Goal: Information Seeking & Learning: Learn about a topic

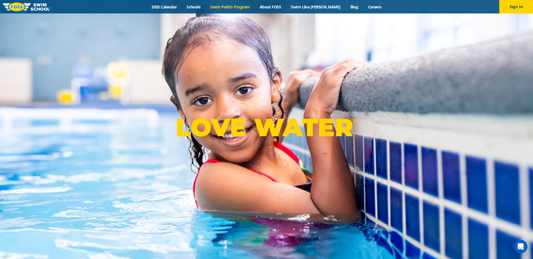
click at [235, 8] on link "Swim Path® Program" at bounding box center [229, 6] width 49 height 5
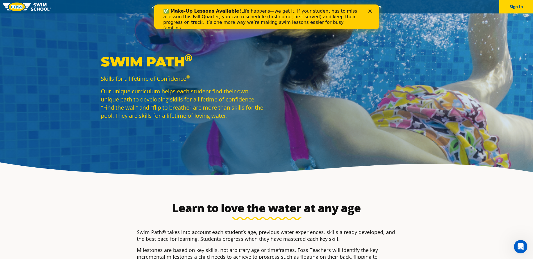
click at [371, 12] on div "Close" at bounding box center [371, 11] width 6 height 3
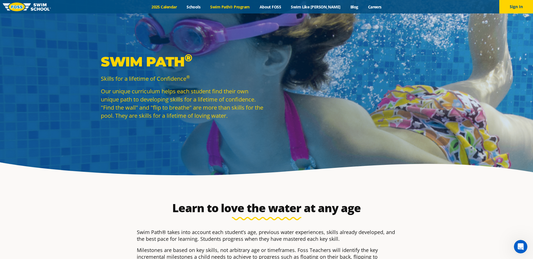
click at [178, 6] on link "2025 Calendar" at bounding box center [164, 6] width 35 height 5
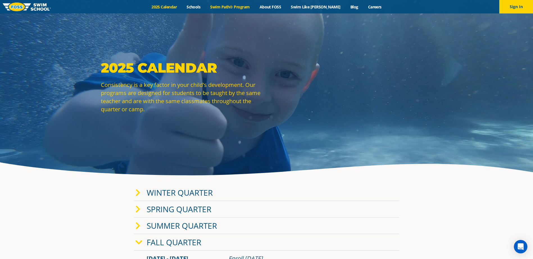
click at [239, 8] on link "Swim Path® Program" at bounding box center [229, 6] width 49 height 5
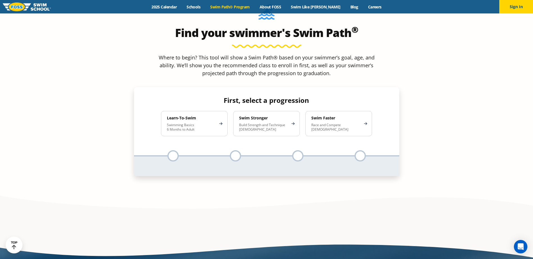
scroll to position [590, 0]
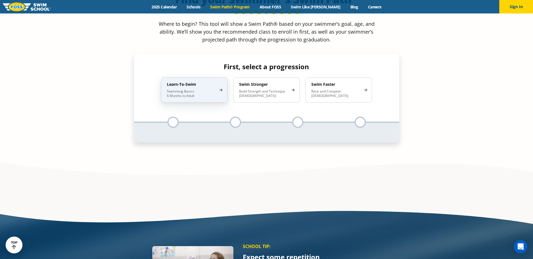
click at [209, 89] on p "Swimming Basics 6 Months to Adult" at bounding box center [191, 93] width 49 height 9
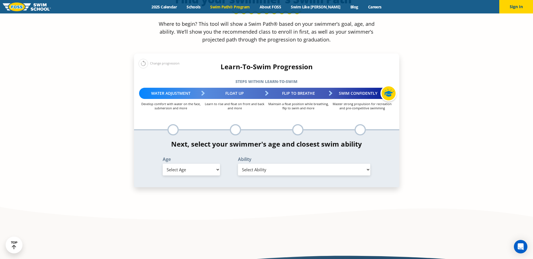
click at [202, 164] on select "Select Age 6 months - 1 year 1 year 2 years 3 years 4 years 5 years 6 years 7 y…" at bounding box center [191, 170] width 57 height 12
select select "5-years"
click at [163, 164] on select "Select Age 6 months - 1 year 1 year 2 years 3 years 4 years 5 years 6 years 7 y…" at bounding box center [191, 170] width 57 height 12
click at [266, 164] on select "Select Ability First in-water experience When in the water, reliant on a life j…" at bounding box center [304, 170] width 133 height 12
select select "5-years-when-in-the-water-reliant-on-a-life-jacket-or-floatation-device"
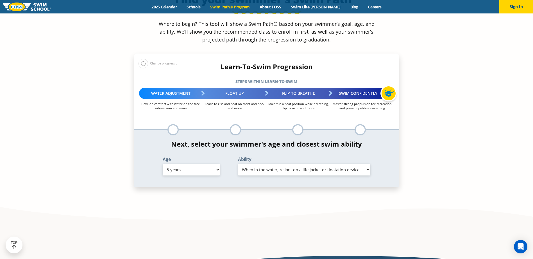
click at [238, 164] on select "Select Ability First in-water experience When in the water, reliant on a life j…" at bounding box center [304, 170] width 133 height 12
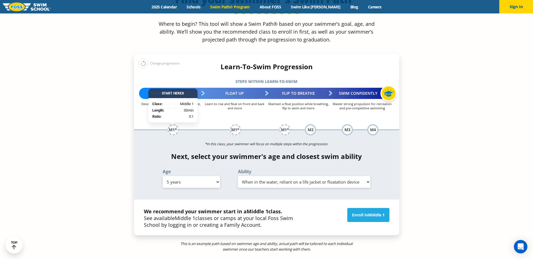
click at [265, 176] on select "Select Ability First in-water experience When in the water, reliant on a life j…" at bounding box center [304, 182] width 133 height 12
click at [236, 170] on div "Ability Select Ability First in-water experience When in the water, reliant on …" at bounding box center [304, 179] width 145 height 19
click at [172, 124] on div "M1*" at bounding box center [172, 129] width 11 height 11
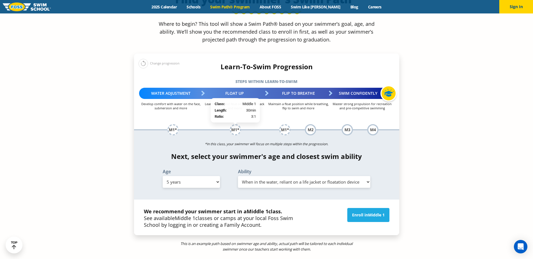
click at [233, 124] on div "M1*" at bounding box center [235, 129] width 11 height 11
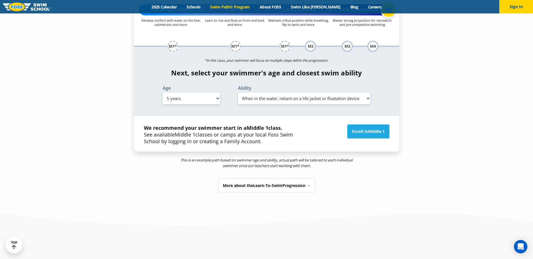
scroll to position [674, 0]
